Goal: Task Accomplishment & Management: Use online tool/utility

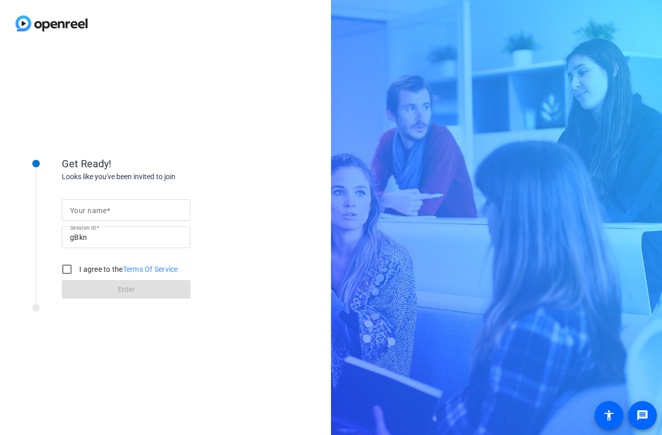
click at [152, 203] on div at bounding box center [126, 210] width 112 height 22
type input "[PERSON_NAME]"
click at [62, 272] on input "I agree to the Terms Of Service" at bounding box center [67, 269] width 21 height 21
checkbox input "true"
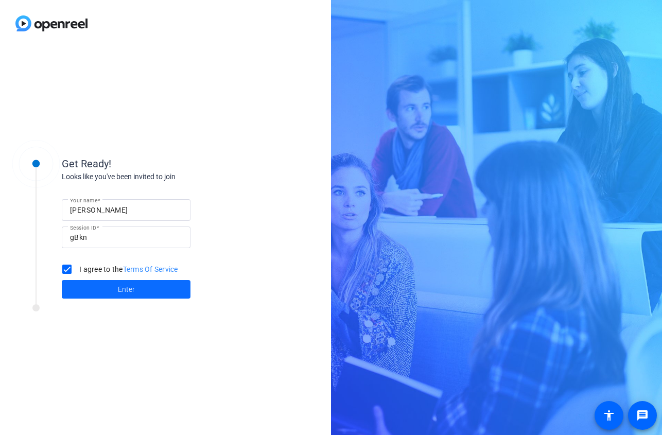
click at [97, 284] on span at bounding box center [126, 289] width 129 height 25
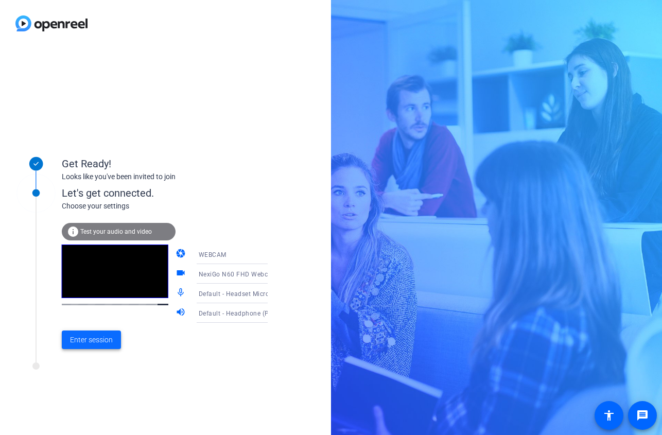
click at [82, 337] on span "Enter session" at bounding box center [91, 339] width 43 height 11
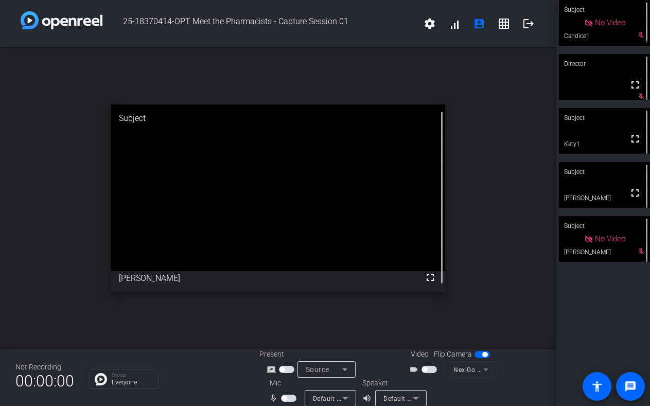
click at [292, 395] on span "button" at bounding box center [288, 398] width 15 height 7
click at [292, 397] on span "button" at bounding box center [288, 398] width 15 height 7
click at [425, 367] on span "button" at bounding box center [428, 369] width 15 height 7
click at [286, 399] on span "button" at bounding box center [288, 398] width 15 height 7
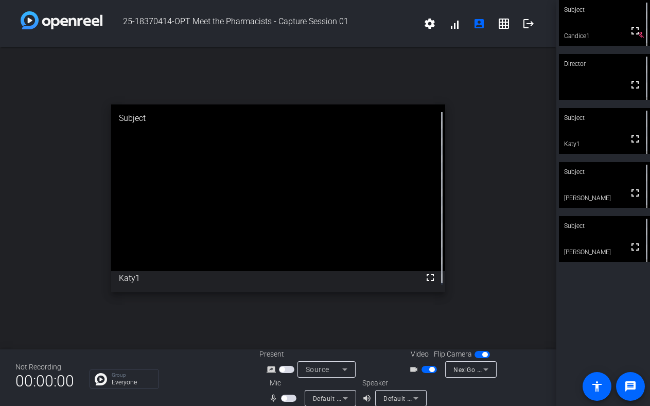
click at [429, 369] on span "button" at bounding box center [431, 369] width 5 height 5
click at [422, 372] on span "button" at bounding box center [428, 369] width 15 height 7
click at [429, 371] on span "button" at bounding box center [431, 369] width 5 height 5
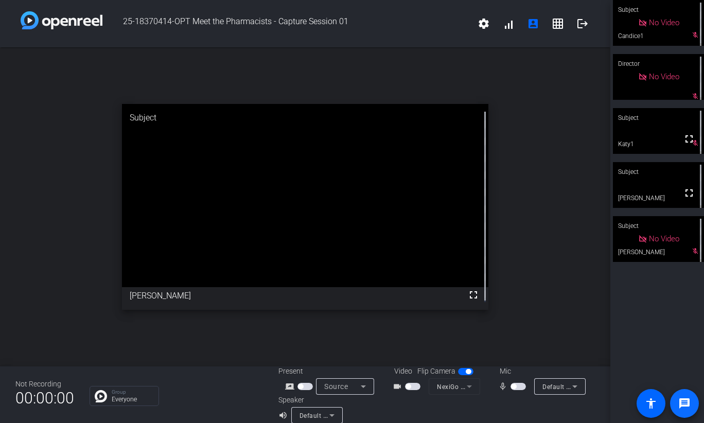
click at [661, 404] on mat-icon "message" at bounding box center [684, 403] width 12 height 12
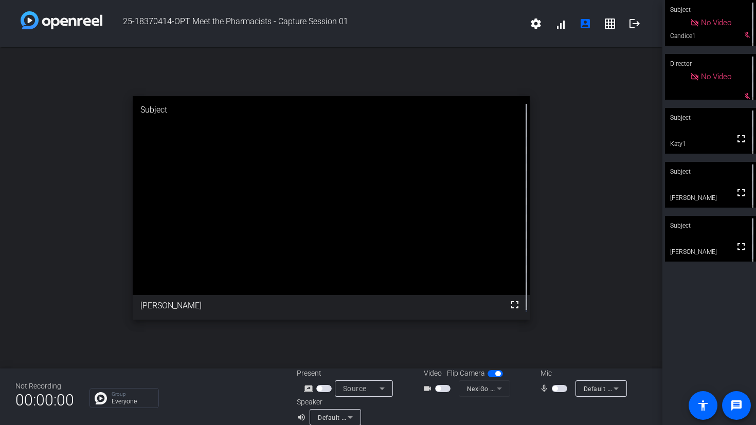
click at [436, 387] on span "button" at bounding box center [438, 388] width 5 height 5
click at [553, 389] on span "button" at bounding box center [555, 388] width 5 height 5
click at [560, 390] on span "button" at bounding box center [562, 388] width 5 height 5
click at [558, 391] on span "button" at bounding box center [559, 388] width 15 height 7
click at [560, 389] on span "button" at bounding box center [562, 388] width 5 height 5
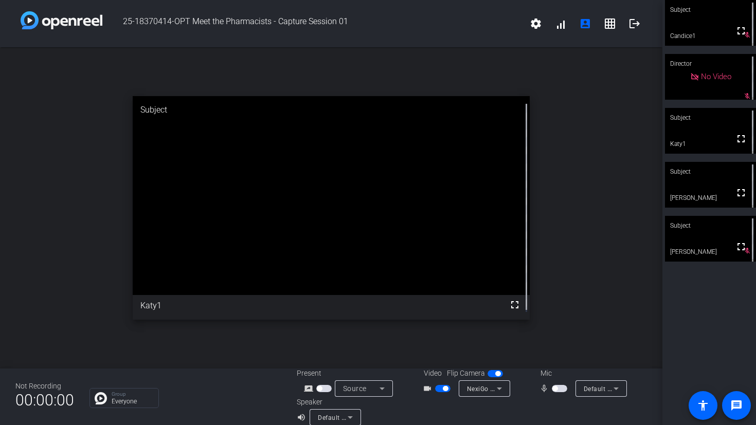
click at [443, 391] on span "button" at bounding box center [445, 388] width 5 height 5
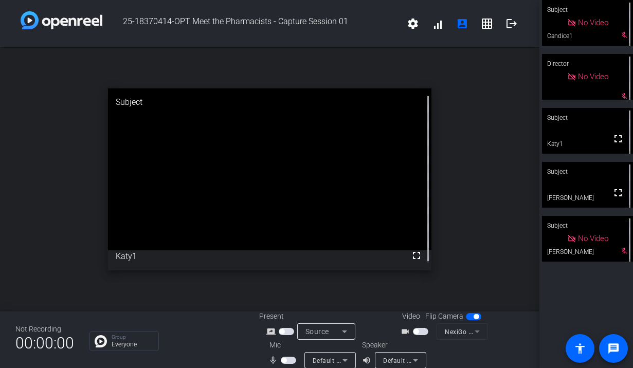
click at [286, 359] on span "button" at bounding box center [288, 360] width 15 height 7
click at [417, 329] on span "button" at bounding box center [420, 331] width 15 height 7
click at [415, 333] on span "button" at bounding box center [420, 331] width 15 height 7
click at [285, 361] on span "button" at bounding box center [288, 360] width 15 height 7
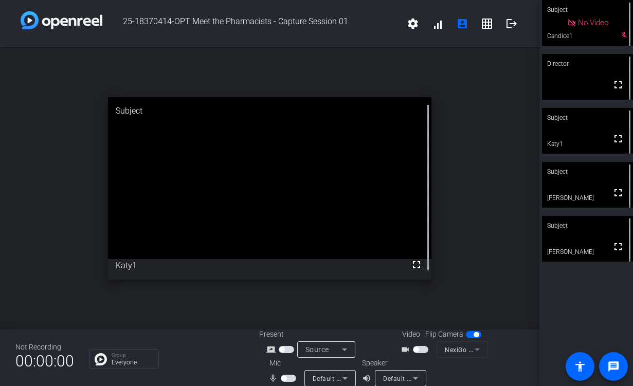
click at [287, 380] on span "button" at bounding box center [288, 378] width 15 height 7
click at [287, 379] on span "button" at bounding box center [288, 378] width 15 height 7
click at [416, 349] on span "button" at bounding box center [416, 349] width 5 height 5
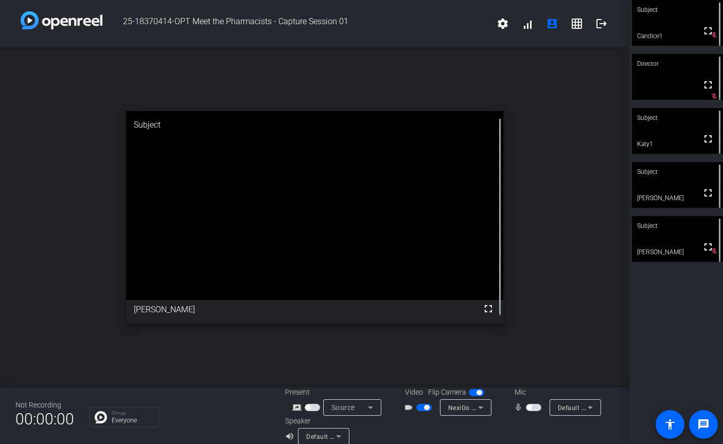
click at [182, 434] on html "Accessibility Screen-Reader Guide, Feedback, and Issue Reporting | New window 2…" at bounding box center [361, 222] width 723 height 444
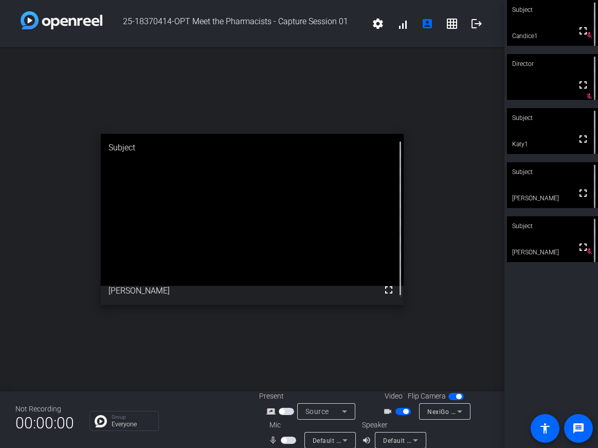
drag, startPoint x: 508, startPoint y: 365, endPoint x: 508, endPoint y: 342, distance: 23.7
click at [508, 342] on div "Subject fullscreen Candice1 mic_off_outline Director fullscreen mic_off_outline…" at bounding box center [552, 224] width 94 height 448
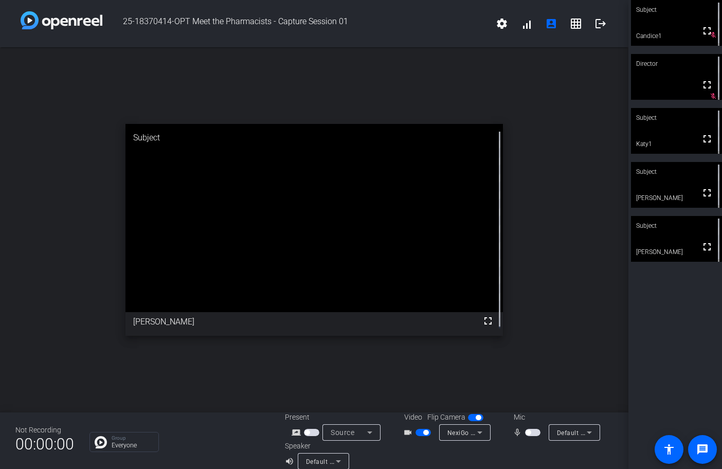
click at [526, 433] on span "button" at bounding box center [528, 432] width 5 height 5
